Goal: Complete application form

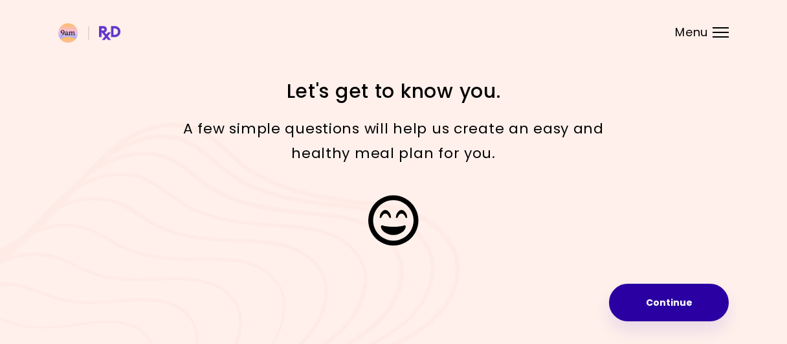
click at [672, 302] on button "Continue" at bounding box center [669, 302] width 120 height 38
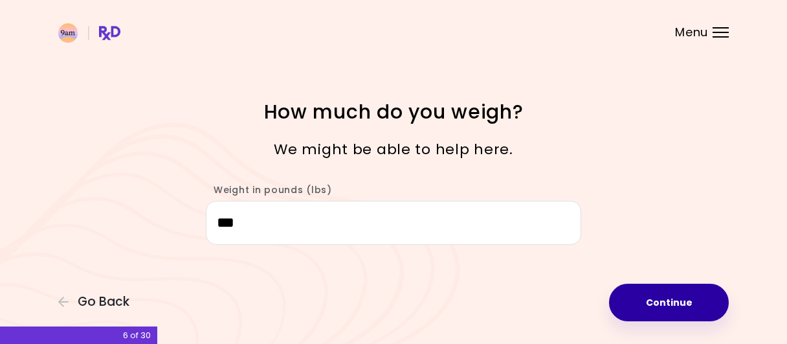
click at [667, 298] on button "Continue" at bounding box center [669, 302] width 120 height 38
select select "****"
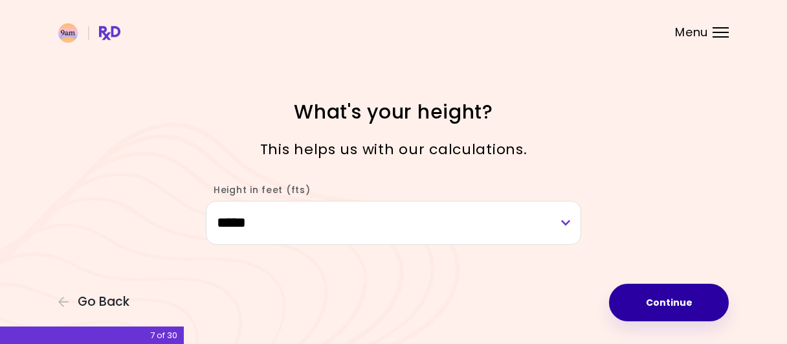
click at [666, 298] on button "Continue" at bounding box center [669, 302] width 120 height 38
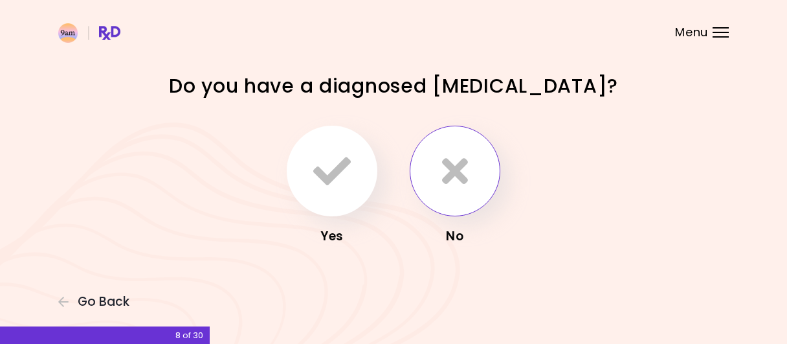
click at [458, 162] on icon "button" at bounding box center [455, 171] width 26 height 38
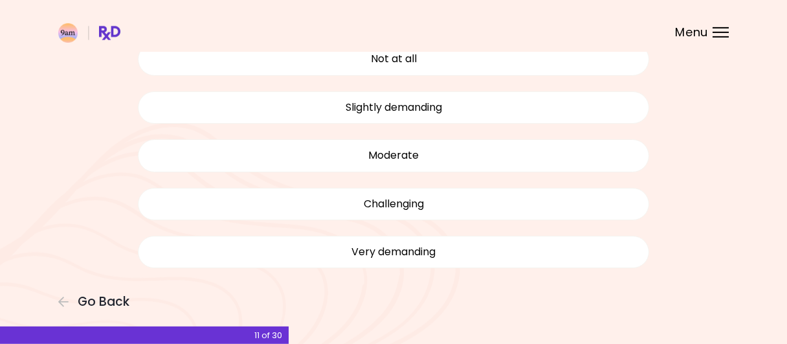
scroll to position [107, 0]
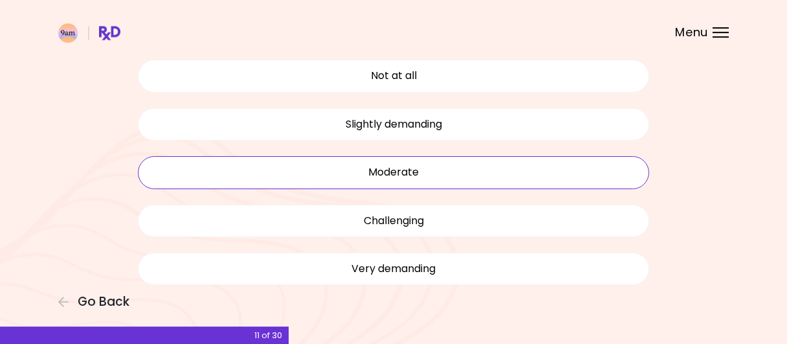
click at [357, 170] on button "Moderate" at bounding box center [393, 172] width 511 height 32
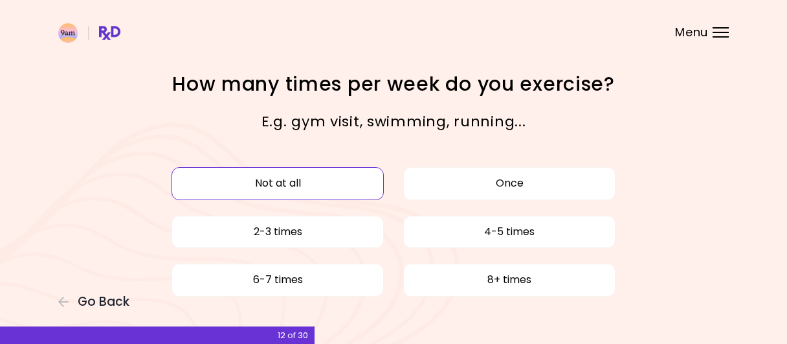
click at [288, 184] on button "Not at all" at bounding box center [277, 183] width 212 height 32
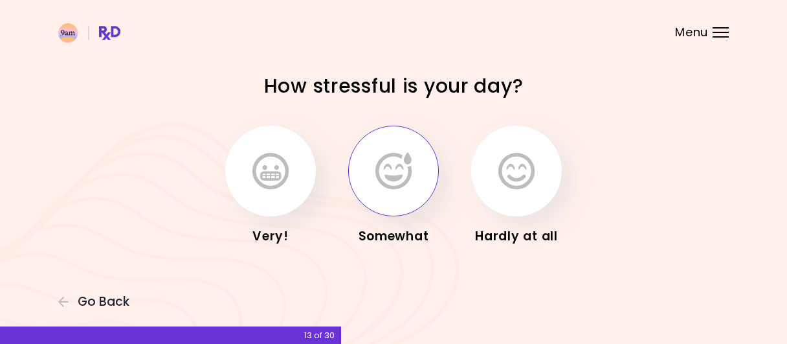
click at [387, 180] on icon "button" at bounding box center [393, 171] width 36 height 38
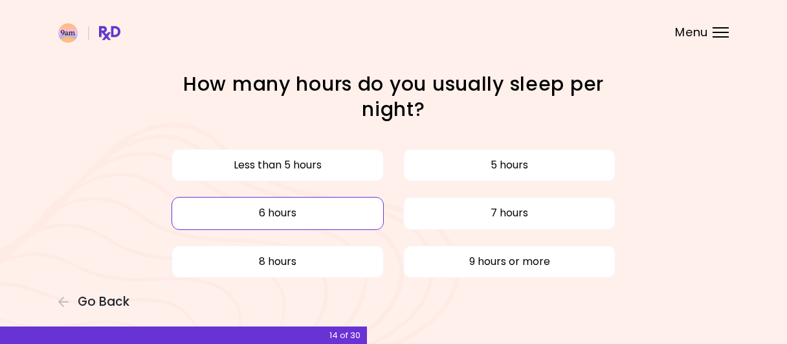
click at [294, 212] on button "6 hours" at bounding box center [277, 213] width 212 height 32
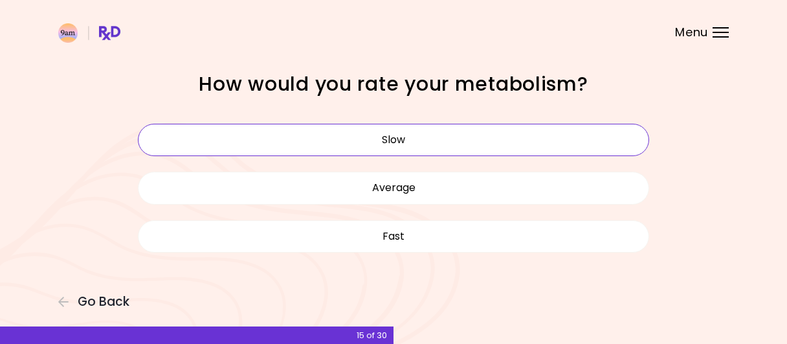
click at [361, 142] on button "Slow" at bounding box center [393, 140] width 511 height 32
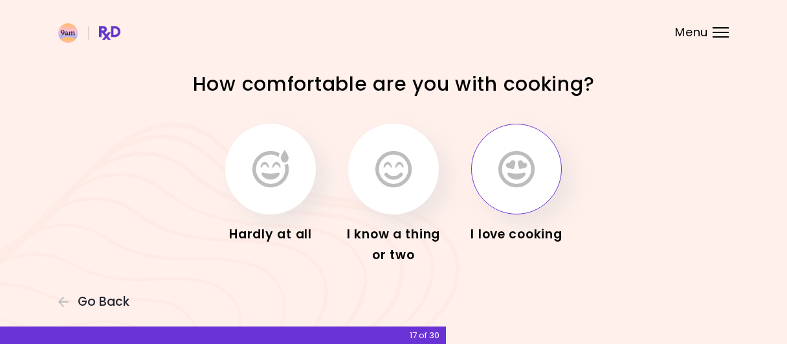
click at [513, 171] on icon "button" at bounding box center [516, 169] width 36 height 38
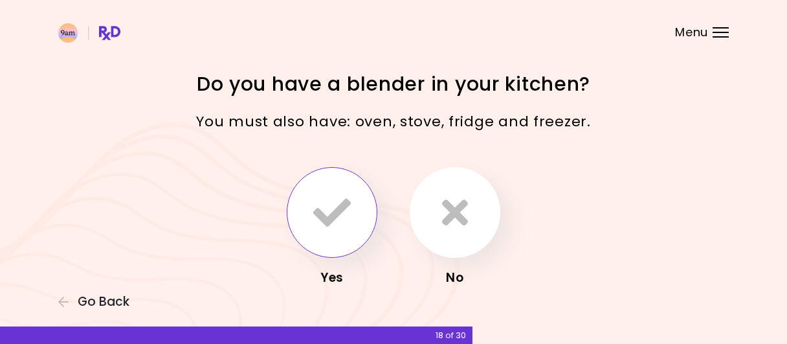
click at [313, 214] on icon "button" at bounding box center [332, 213] width 38 height 38
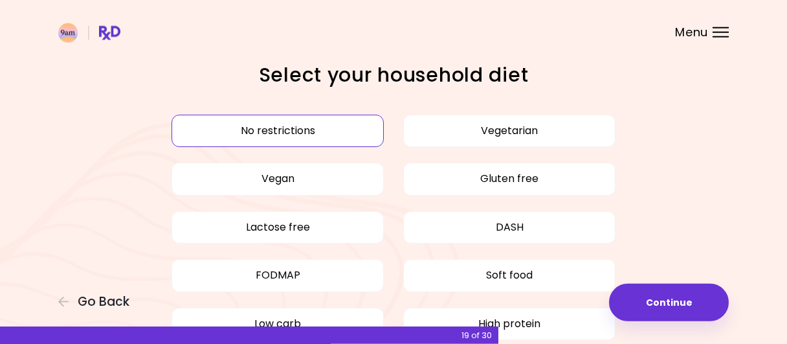
scroll to position [5, 0]
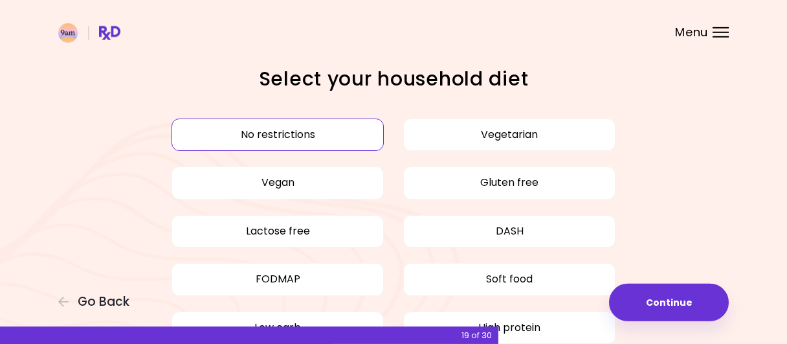
click at [227, 136] on button "No restrictions" at bounding box center [277, 134] width 212 height 32
click at [293, 137] on button "No restrictions" at bounding box center [277, 134] width 212 height 32
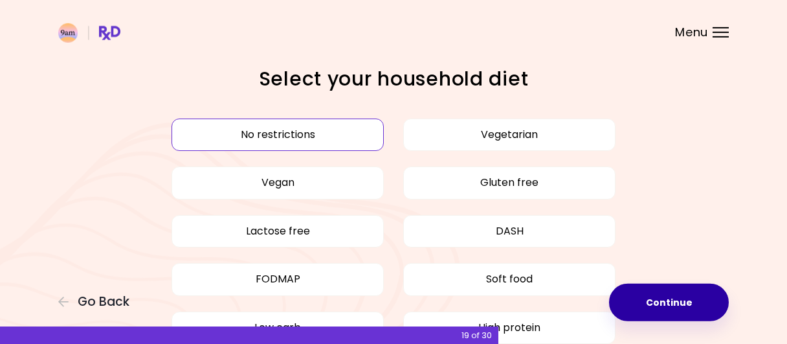
click at [671, 299] on button "Continue" at bounding box center [669, 302] width 120 height 38
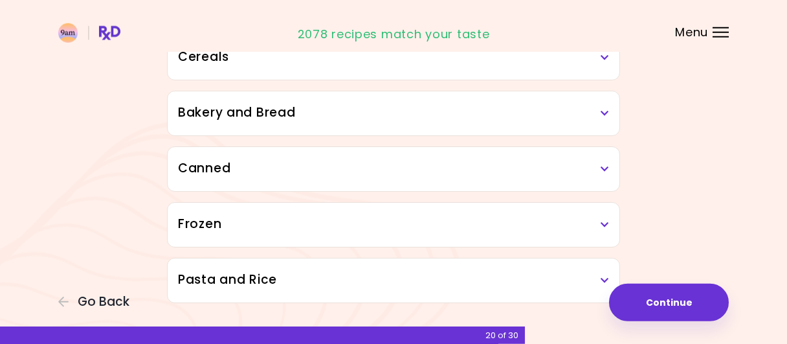
scroll to position [791, 0]
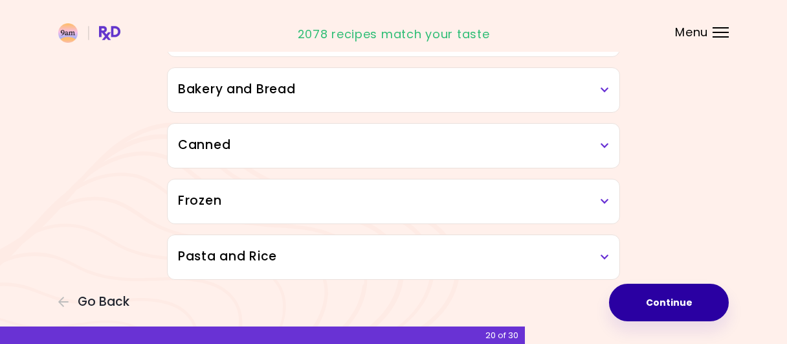
click at [672, 305] on button "Continue" at bounding box center [669, 302] width 120 height 38
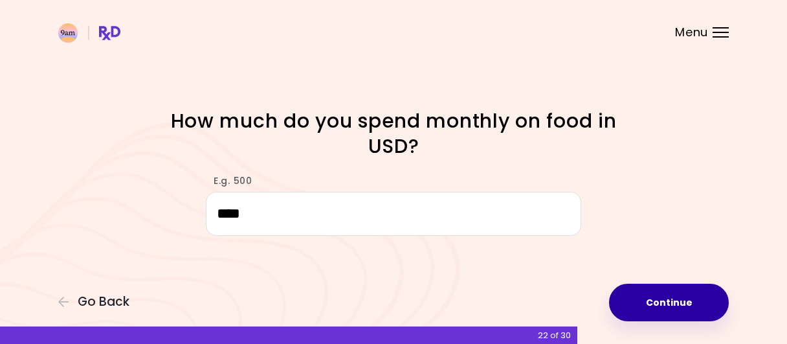
click at [657, 295] on button "Continue" at bounding box center [669, 302] width 120 height 38
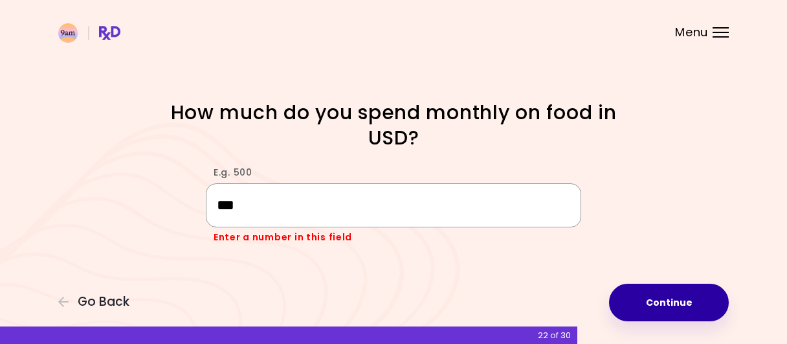
type input "***"
click at [671, 300] on button "Continue" at bounding box center [669, 302] width 120 height 38
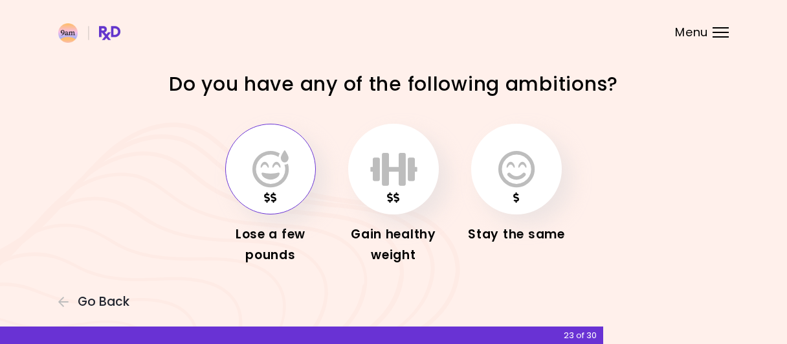
click at [274, 168] on icon "button" at bounding box center [270, 169] width 36 height 38
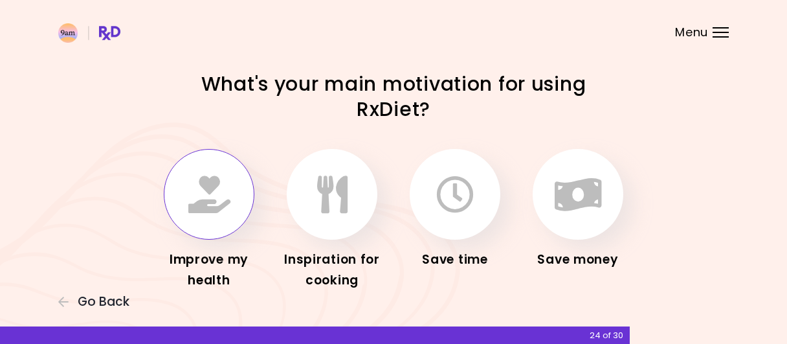
click at [211, 203] on icon "button" at bounding box center [209, 194] width 42 height 38
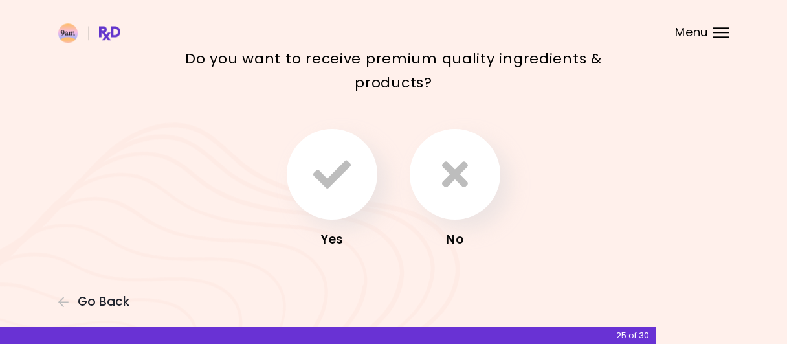
scroll to position [89, 0]
click at [452, 172] on icon "button" at bounding box center [455, 174] width 26 height 38
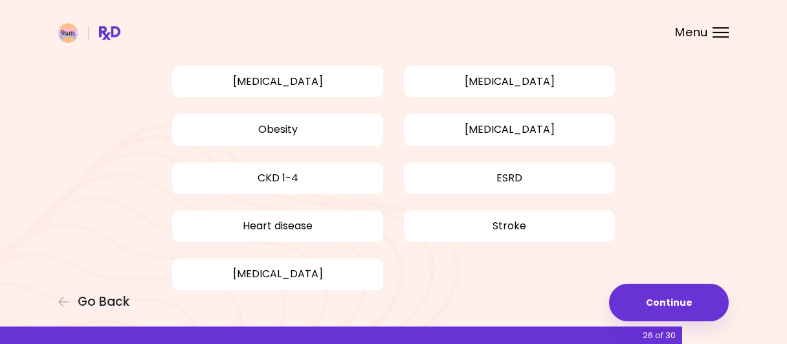
scroll to position [153, 0]
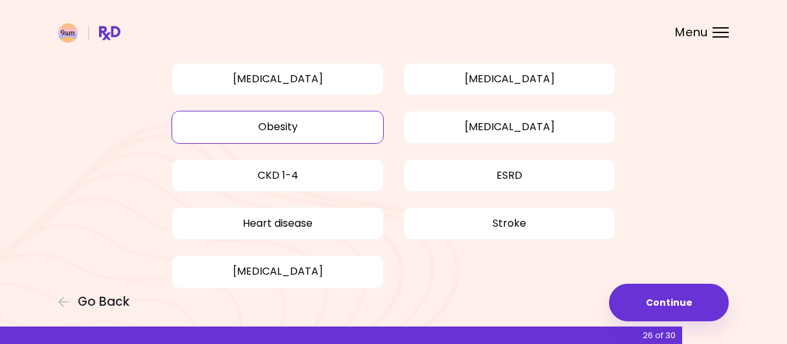
click at [274, 124] on button "Obesity" at bounding box center [277, 127] width 212 height 32
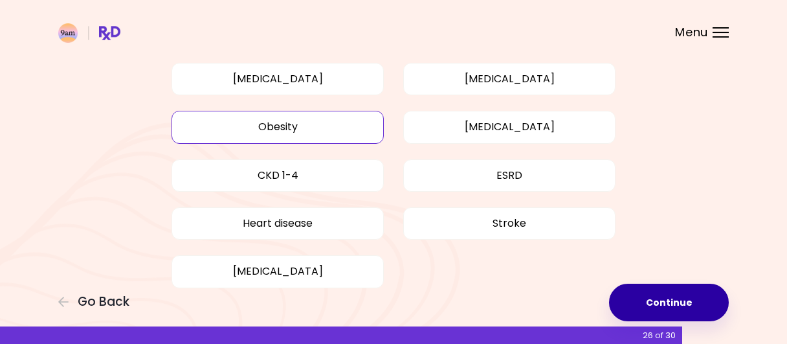
click at [665, 301] on button "Continue" at bounding box center [669, 302] width 120 height 38
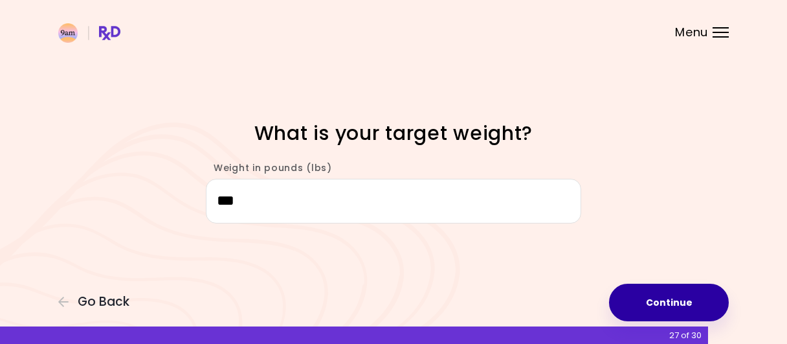
type input "***"
click at [659, 298] on button "Continue" at bounding box center [669, 302] width 120 height 38
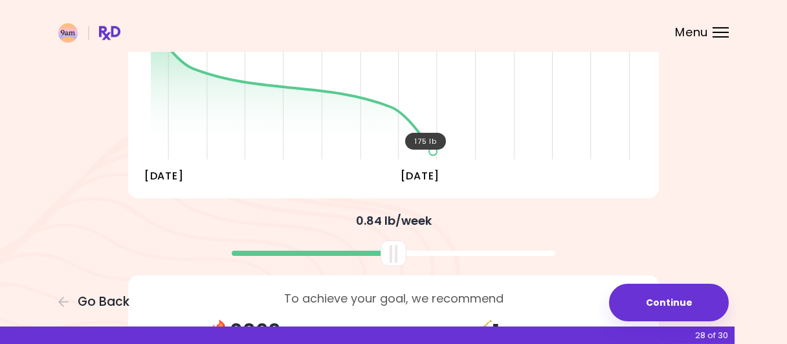
scroll to position [223, 0]
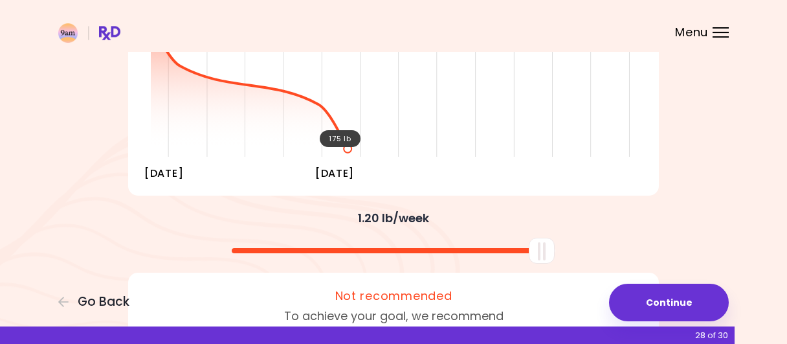
drag, startPoint x: 392, startPoint y: 251, endPoint x: 587, endPoint y: 240, distance: 195.8
click at [587, 240] on div at bounding box center [394, 245] width 544 height 34
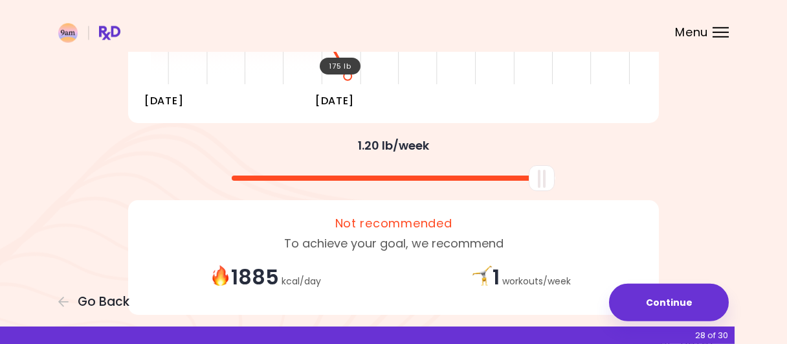
scroll to position [346, 0]
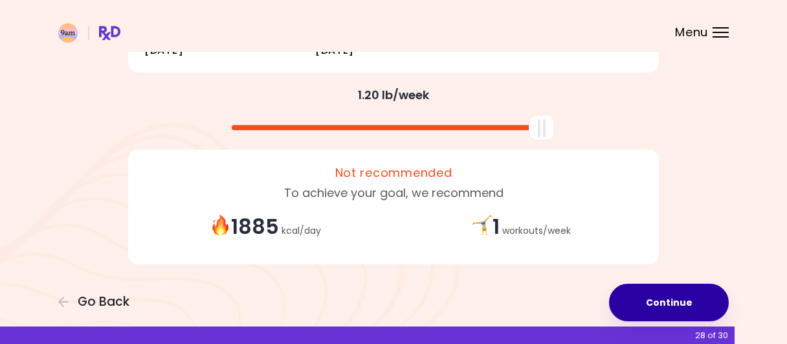
click at [658, 298] on button "Continue" at bounding box center [669, 302] width 120 height 38
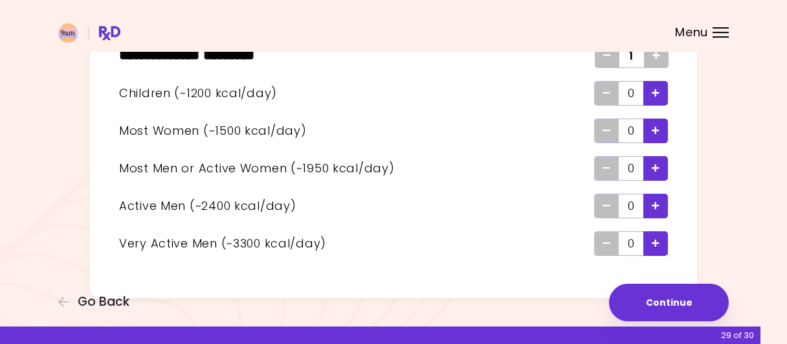
scroll to position [110, 0]
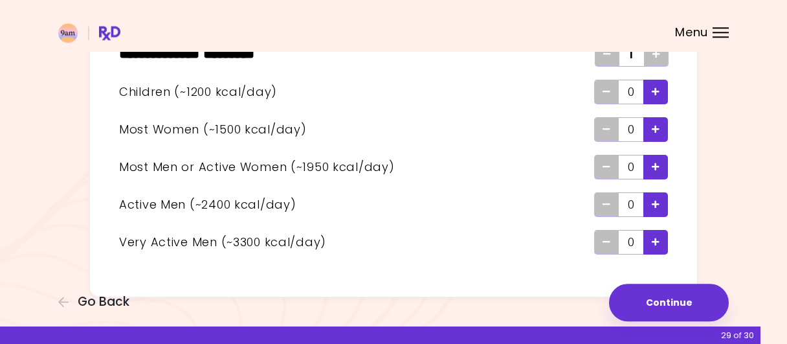
click at [656, 120] on span "Add - Woman" at bounding box center [656, 129] width 8 height 21
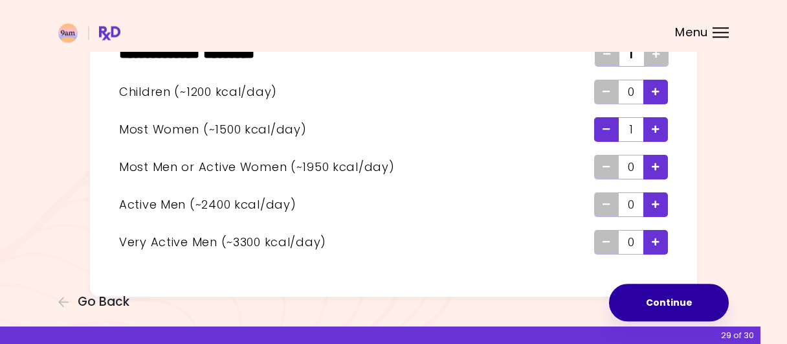
click at [666, 301] on button "Continue" at bounding box center [669, 302] width 120 height 38
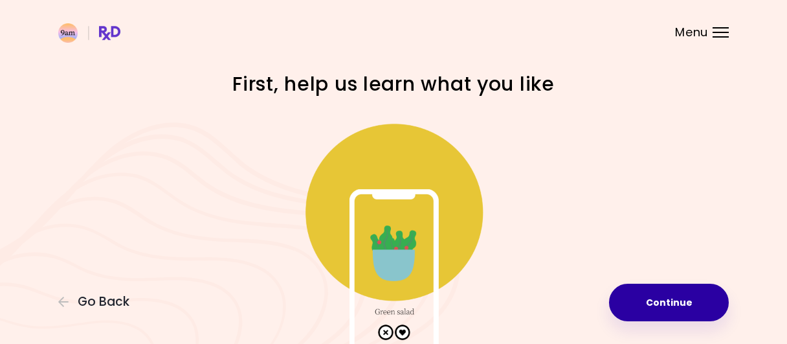
click at [669, 295] on button "Continue" at bounding box center [669, 302] width 120 height 38
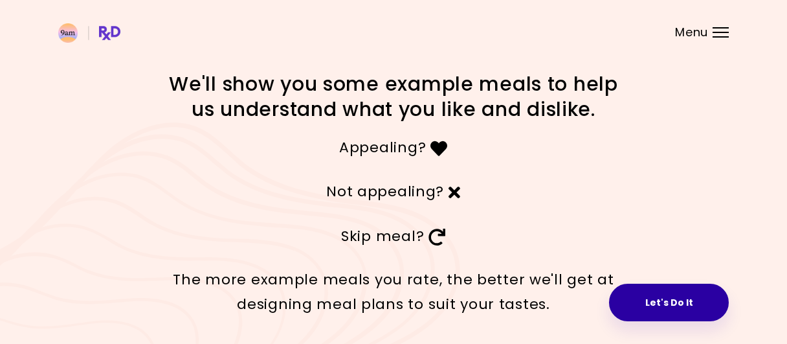
click at [663, 300] on button "Let's Do It" at bounding box center [669, 302] width 120 height 38
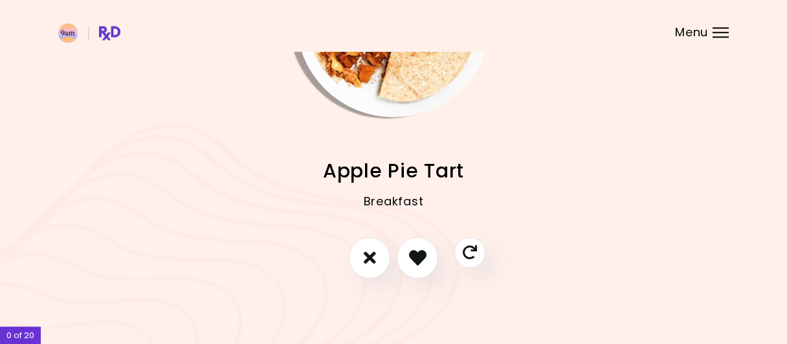
scroll to position [134, 0]
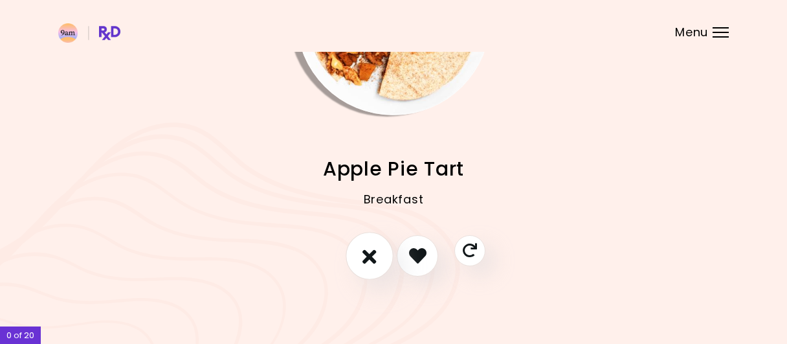
click at [365, 256] on icon "I don't like this recipe" at bounding box center [369, 255] width 14 height 20
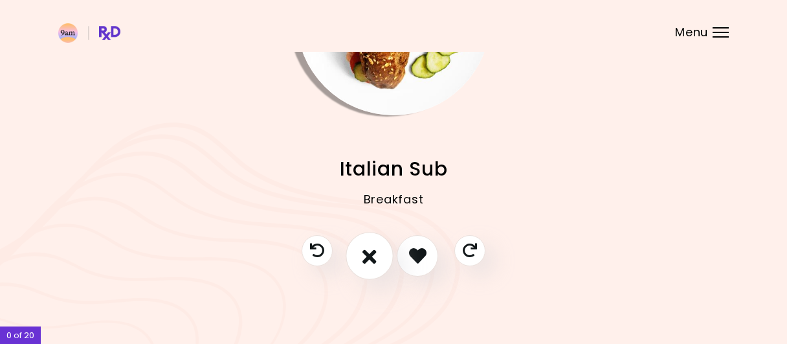
click at [368, 256] on icon "I don't like this recipe" at bounding box center [369, 255] width 14 height 20
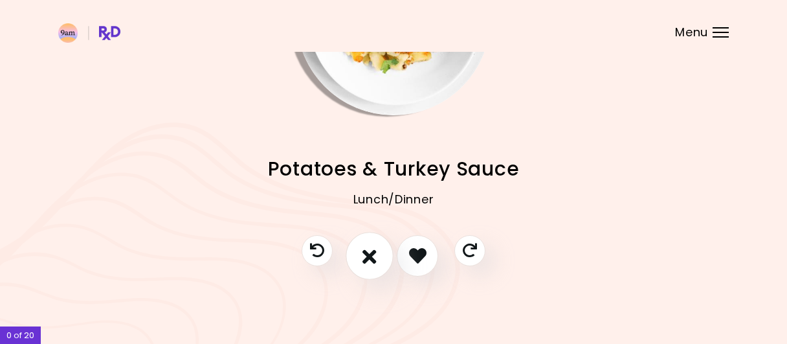
click at [359, 261] on button "I don't like this recipe" at bounding box center [370, 256] width 48 height 48
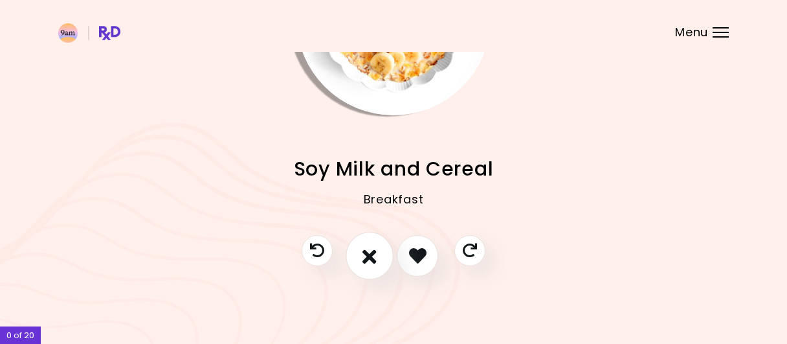
click at [359, 261] on button "I don't like this recipe" at bounding box center [370, 256] width 48 height 48
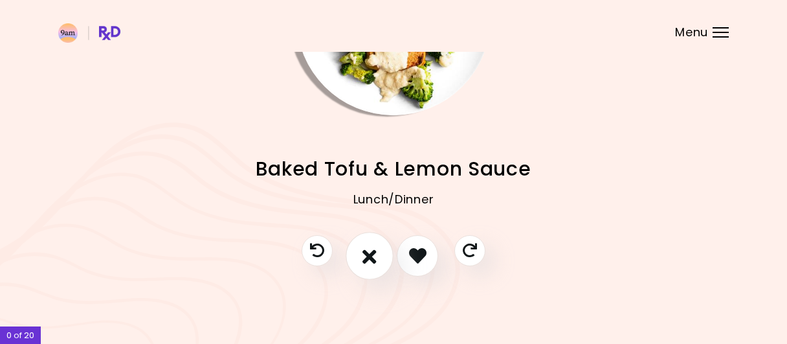
click at [359, 261] on button "I don't like this recipe" at bounding box center [370, 256] width 48 height 48
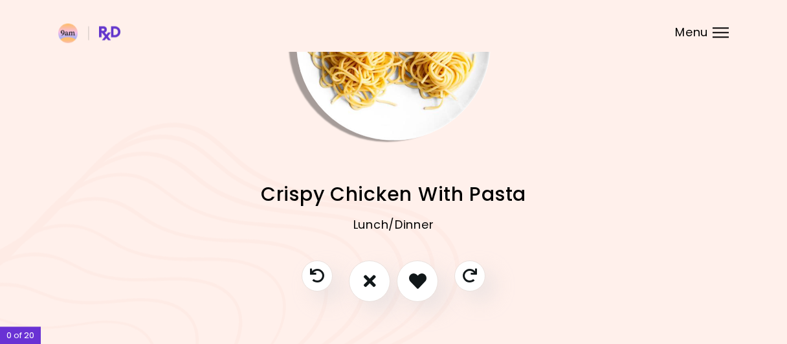
scroll to position [131, 0]
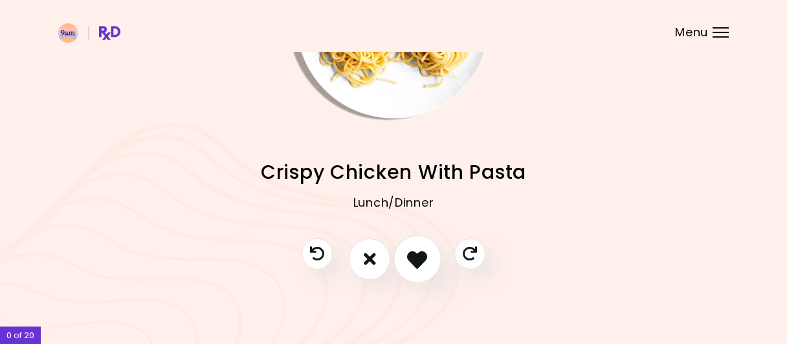
click at [409, 253] on icon "I like this recipe" at bounding box center [417, 259] width 20 height 20
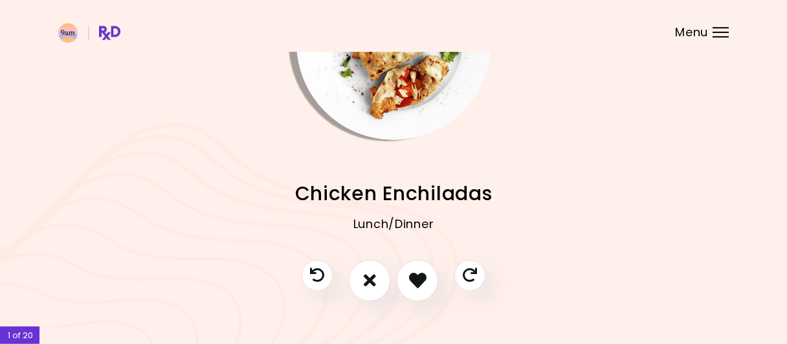
scroll to position [134, 0]
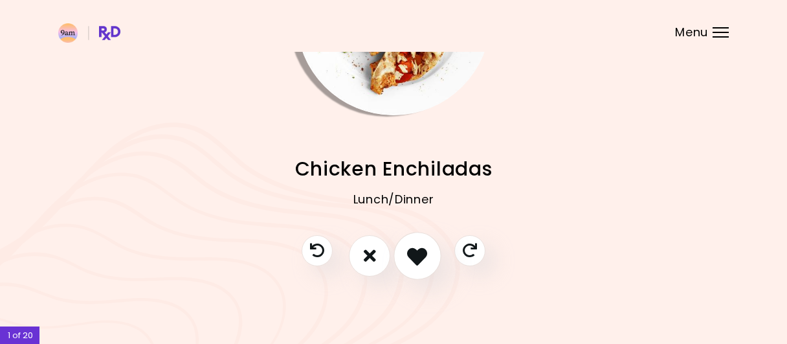
click at [417, 251] on icon "I like this recipe" at bounding box center [417, 255] width 20 height 20
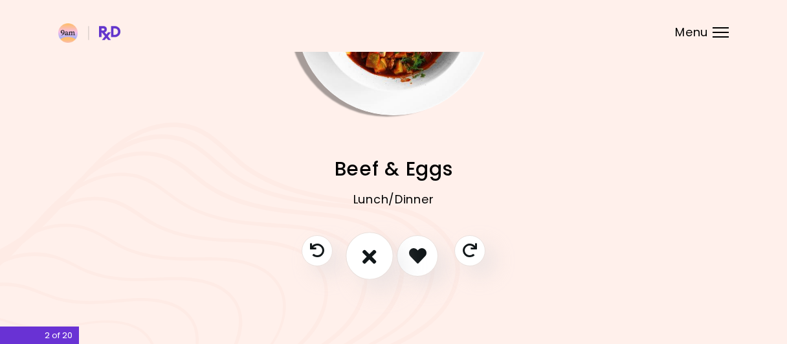
click at [362, 254] on button "I don't like this recipe" at bounding box center [370, 256] width 48 height 48
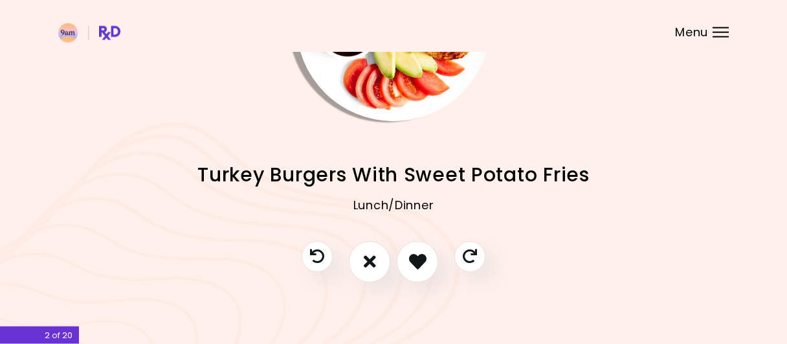
scroll to position [129, 0]
click at [371, 256] on icon "I don't like this recipe" at bounding box center [369, 260] width 14 height 20
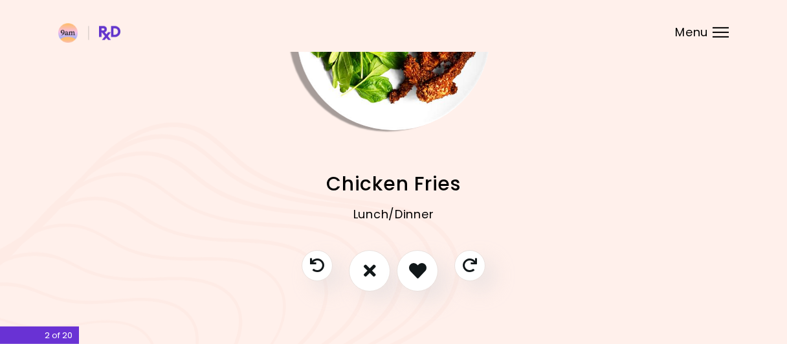
scroll to position [134, 0]
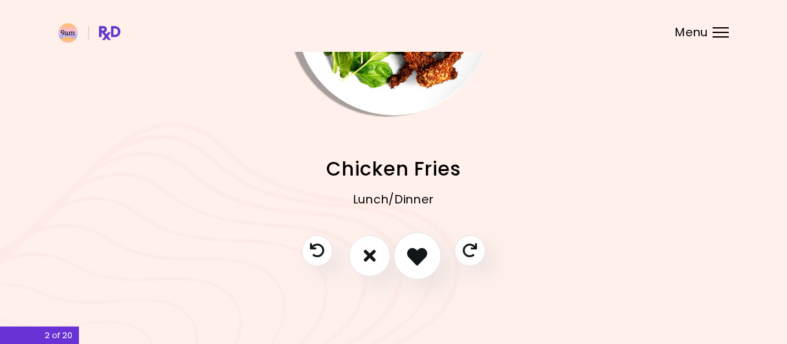
click at [417, 254] on icon "I like this recipe" at bounding box center [417, 255] width 20 height 20
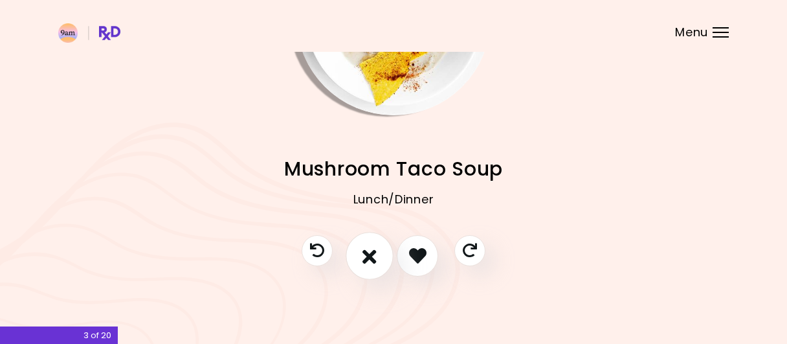
click at [372, 250] on icon "I don't like this recipe" at bounding box center [369, 255] width 14 height 20
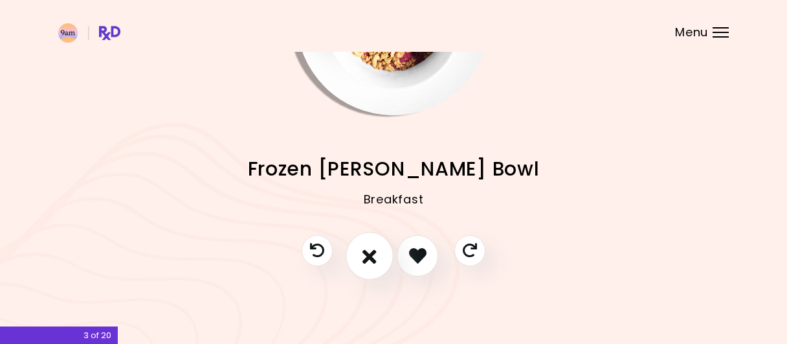
click at [375, 256] on icon "I don't like this recipe" at bounding box center [369, 255] width 14 height 20
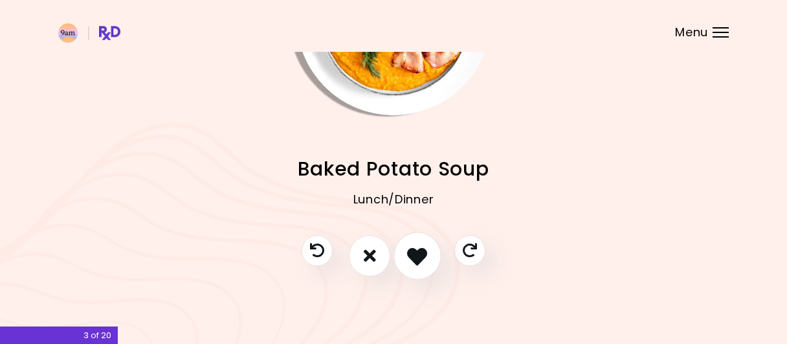
click at [416, 256] on icon "I like this recipe" at bounding box center [417, 255] width 20 height 20
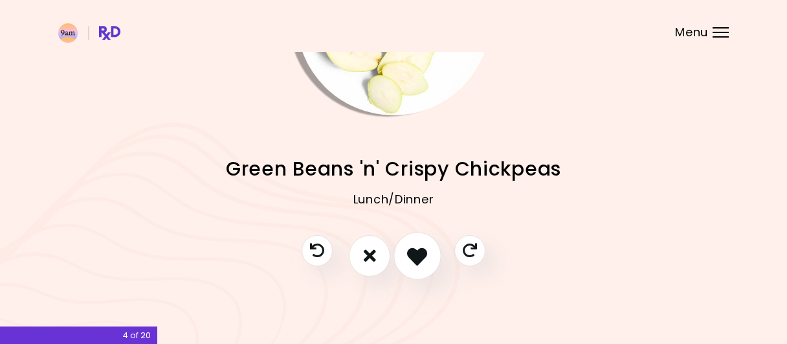
click at [417, 248] on icon "I like this recipe" at bounding box center [417, 255] width 20 height 20
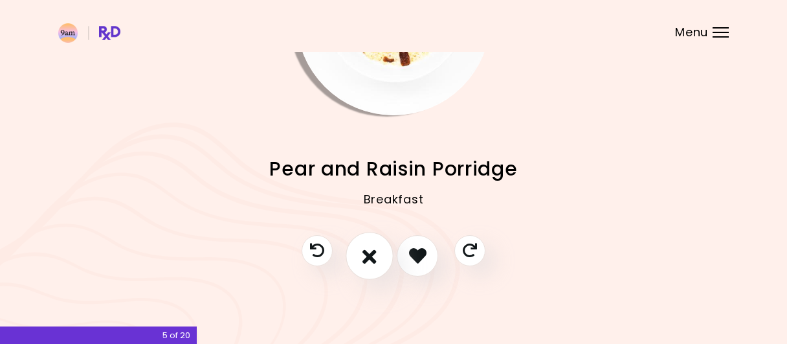
click at [362, 252] on button "I don't like this recipe" at bounding box center [370, 256] width 48 height 48
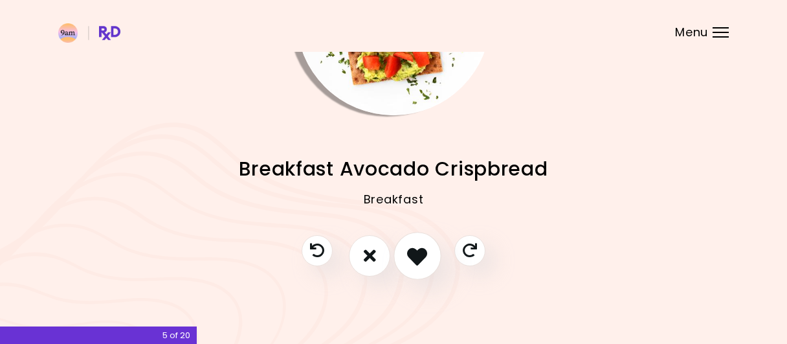
click at [416, 258] on icon "I like this recipe" at bounding box center [417, 255] width 20 height 20
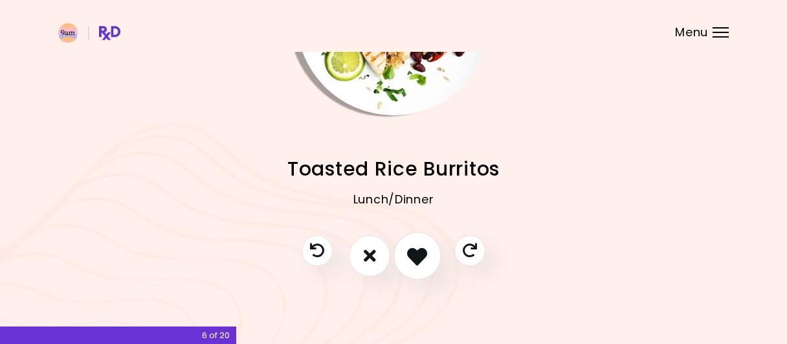
click at [413, 250] on icon "I like this recipe" at bounding box center [417, 255] width 20 height 20
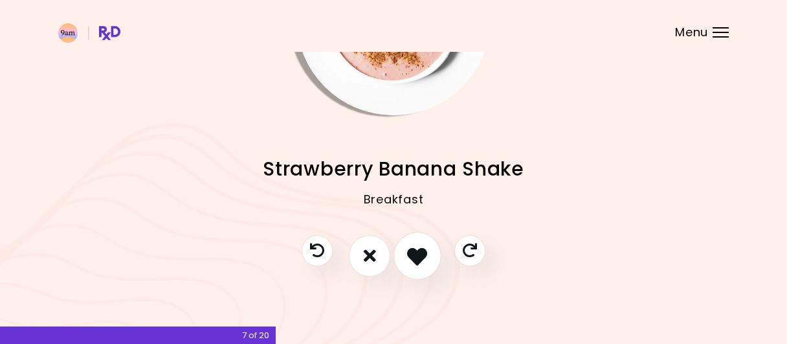
click at [420, 251] on icon "I like this recipe" at bounding box center [417, 255] width 20 height 20
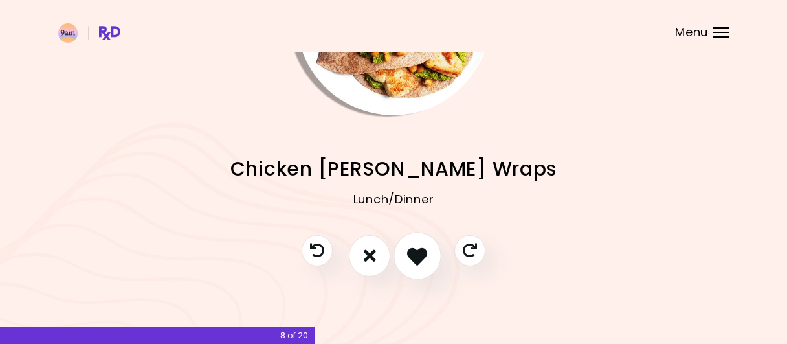
click at [414, 249] on icon "I like this recipe" at bounding box center [417, 255] width 20 height 20
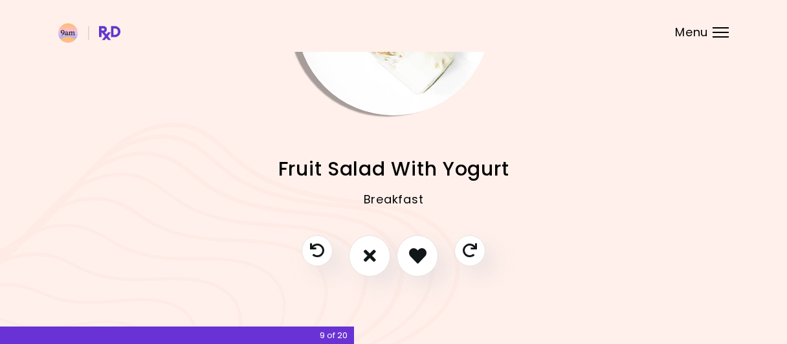
drag, startPoint x: 783, startPoint y: 236, endPoint x: 787, endPoint y: 58, distance: 178.7
click at [751, 45] on header at bounding box center [393, 26] width 787 height 52
click at [417, 254] on icon "I like this recipe" at bounding box center [417, 255] width 20 height 20
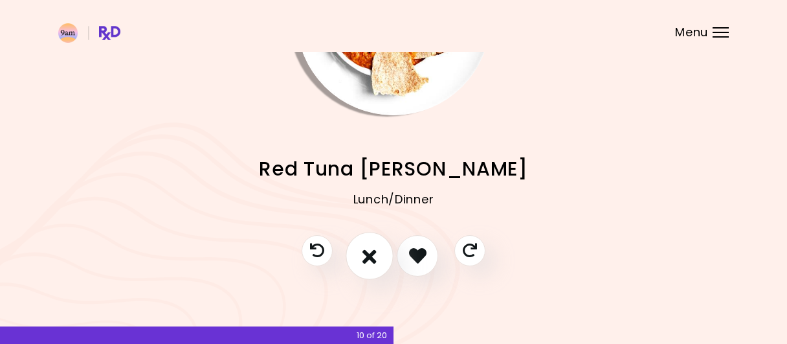
click at [374, 253] on icon "I don't like this recipe" at bounding box center [369, 255] width 14 height 20
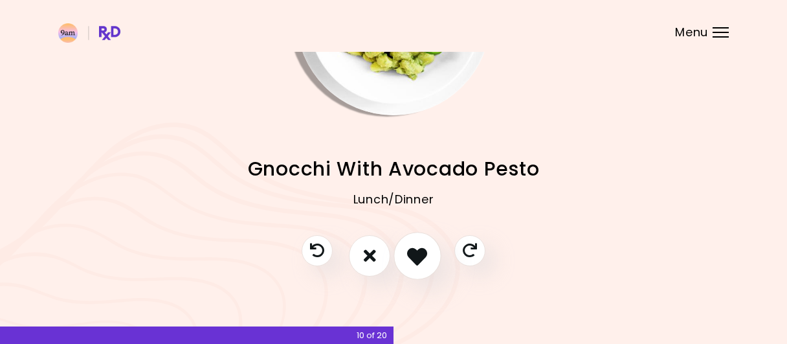
click at [421, 253] on icon "I like this recipe" at bounding box center [417, 255] width 20 height 20
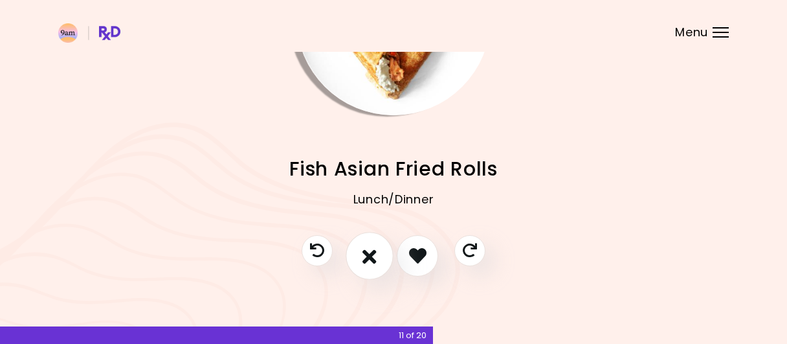
click at [371, 249] on icon "I don't like this recipe" at bounding box center [369, 255] width 14 height 20
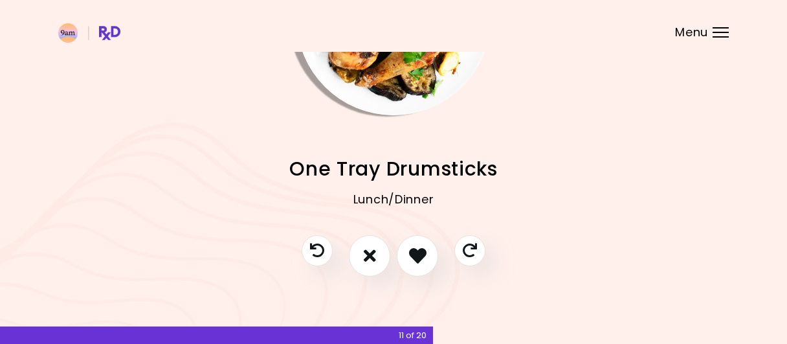
drag, startPoint x: 782, startPoint y: 234, endPoint x: 781, endPoint y: 102, distance: 131.4
click at [421, 252] on icon "I like this recipe" at bounding box center [417, 255] width 20 height 20
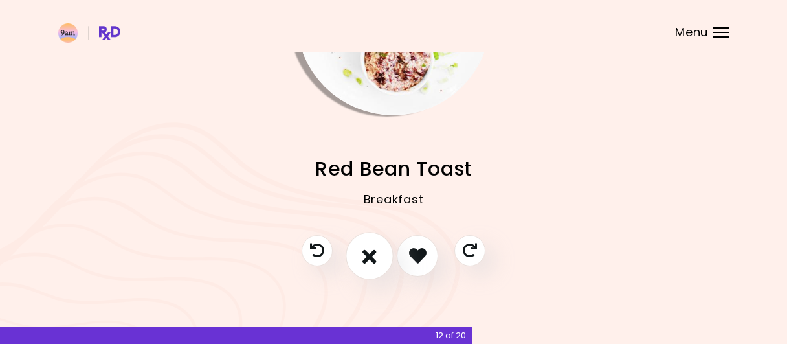
click at [368, 253] on icon "I don't like this recipe" at bounding box center [369, 255] width 14 height 20
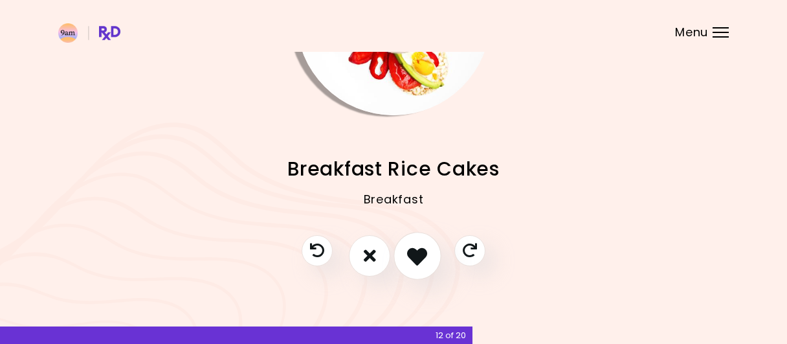
click at [417, 252] on icon "I like this recipe" at bounding box center [417, 255] width 20 height 20
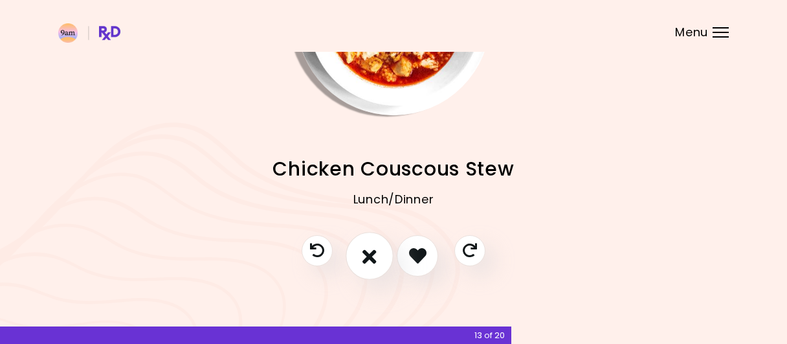
click at [370, 256] on icon "I don't like this recipe" at bounding box center [369, 255] width 14 height 20
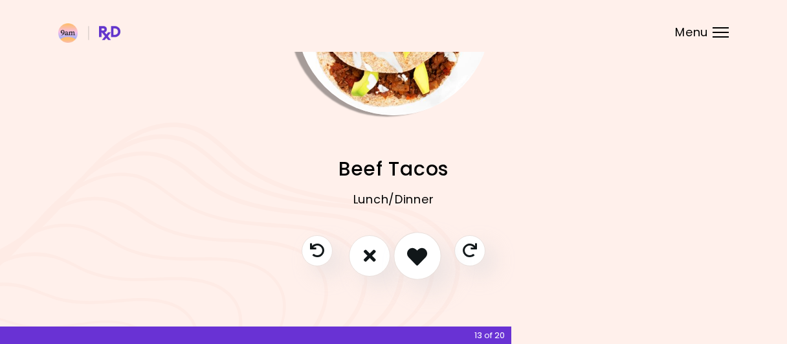
click at [419, 252] on icon "I like this recipe" at bounding box center [417, 255] width 20 height 20
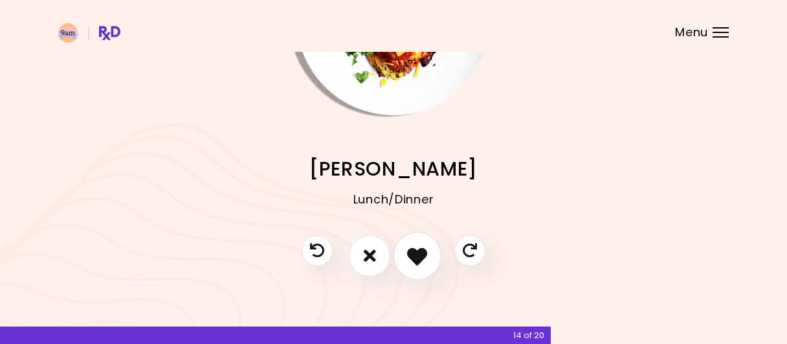
click at [419, 252] on icon "I like this recipe" at bounding box center [417, 255] width 20 height 20
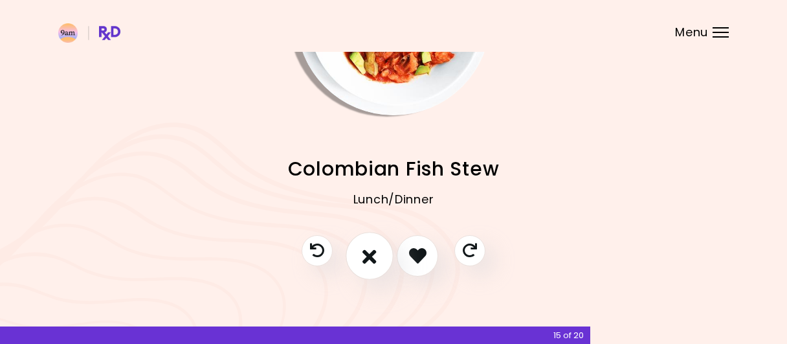
click at [371, 254] on icon "I don't like this recipe" at bounding box center [369, 255] width 14 height 20
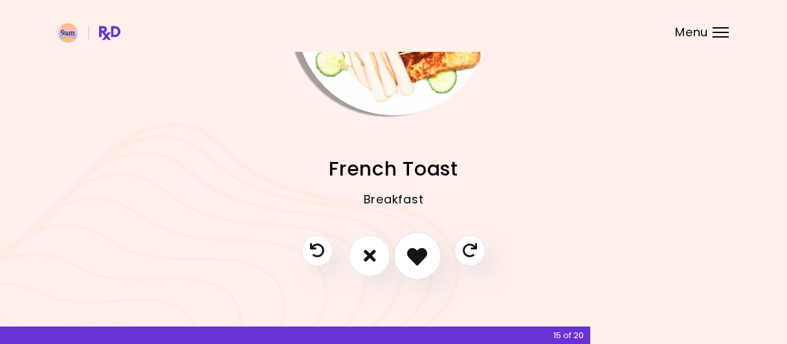
click at [418, 252] on icon "I like this recipe" at bounding box center [417, 255] width 20 height 20
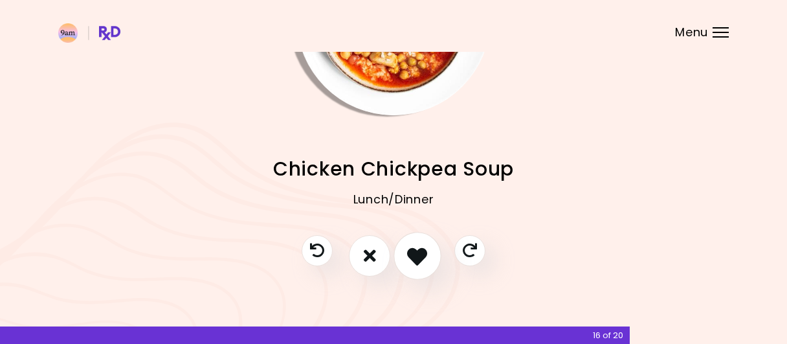
click at [418, 252] on icon "I like this recipe" at bounding box center [417, 255] width 20 height 20
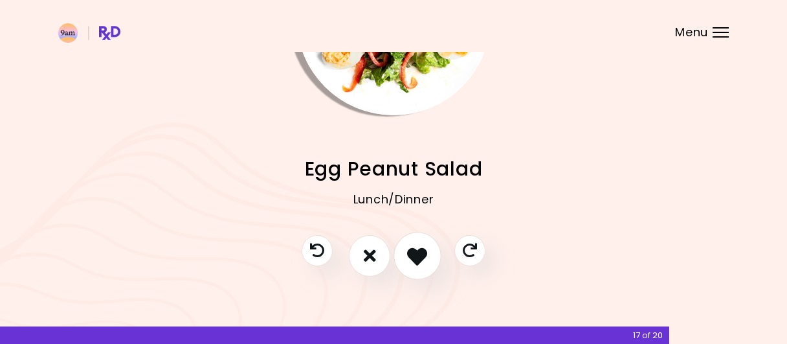
click at [418, 252] on icon "I like this recipe" at bounding box center [417, 255] width 20 height 20
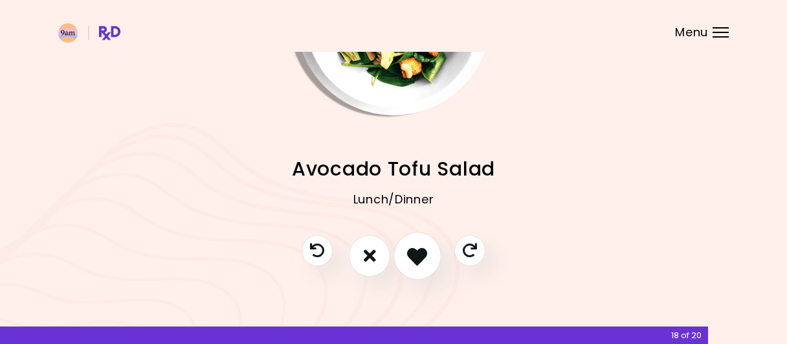
click at [418, 252] on icon "I like this recipe" at bounding box center [417, 255] width 20 height 20
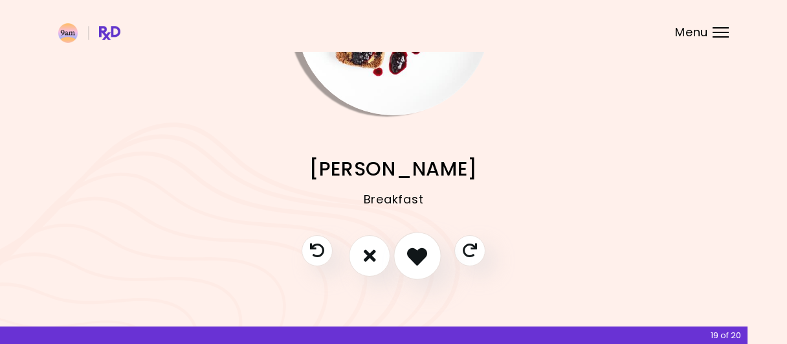
click at [415, 258] on icon "I like this recipe" at bounding box center [417, 255] width 20 height 20
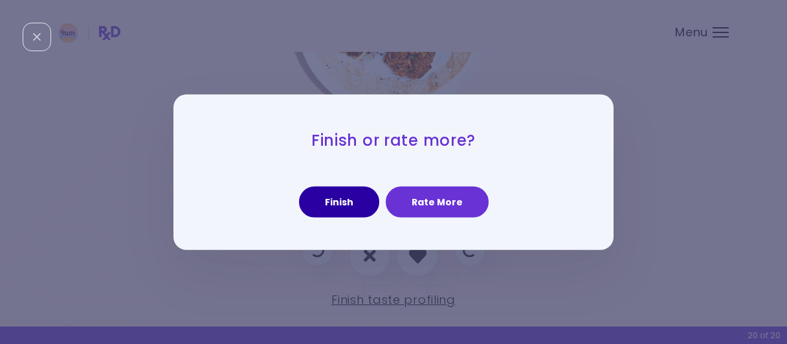
click at [349, 200] on button "Finish" at bounding box center [339, 201] width 80 height 31
